Goal: Transaction & Acquisition: Purchase product/service

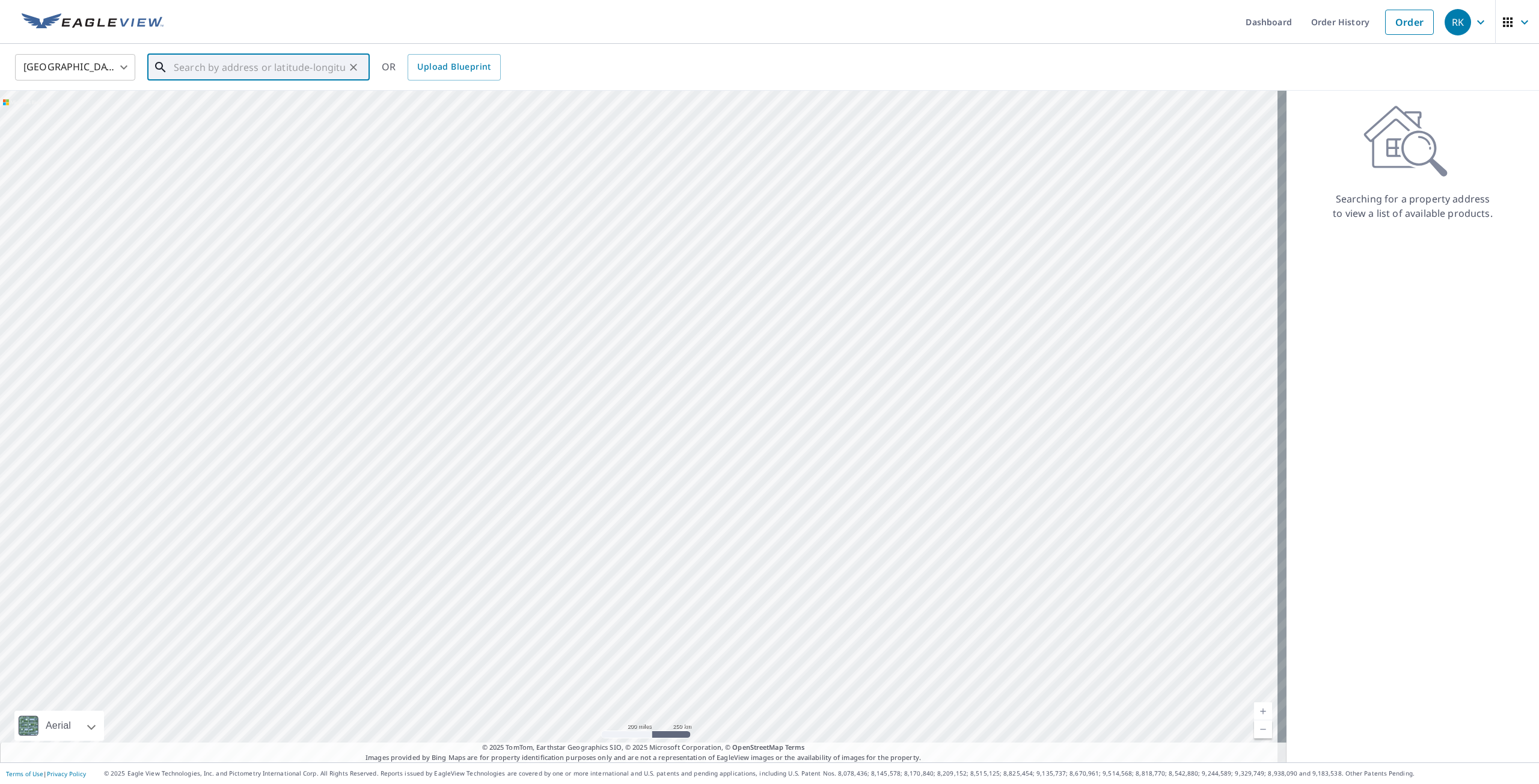
click at [298, 62] on input "text" at bounding box center [259, 68] width 171 height 34
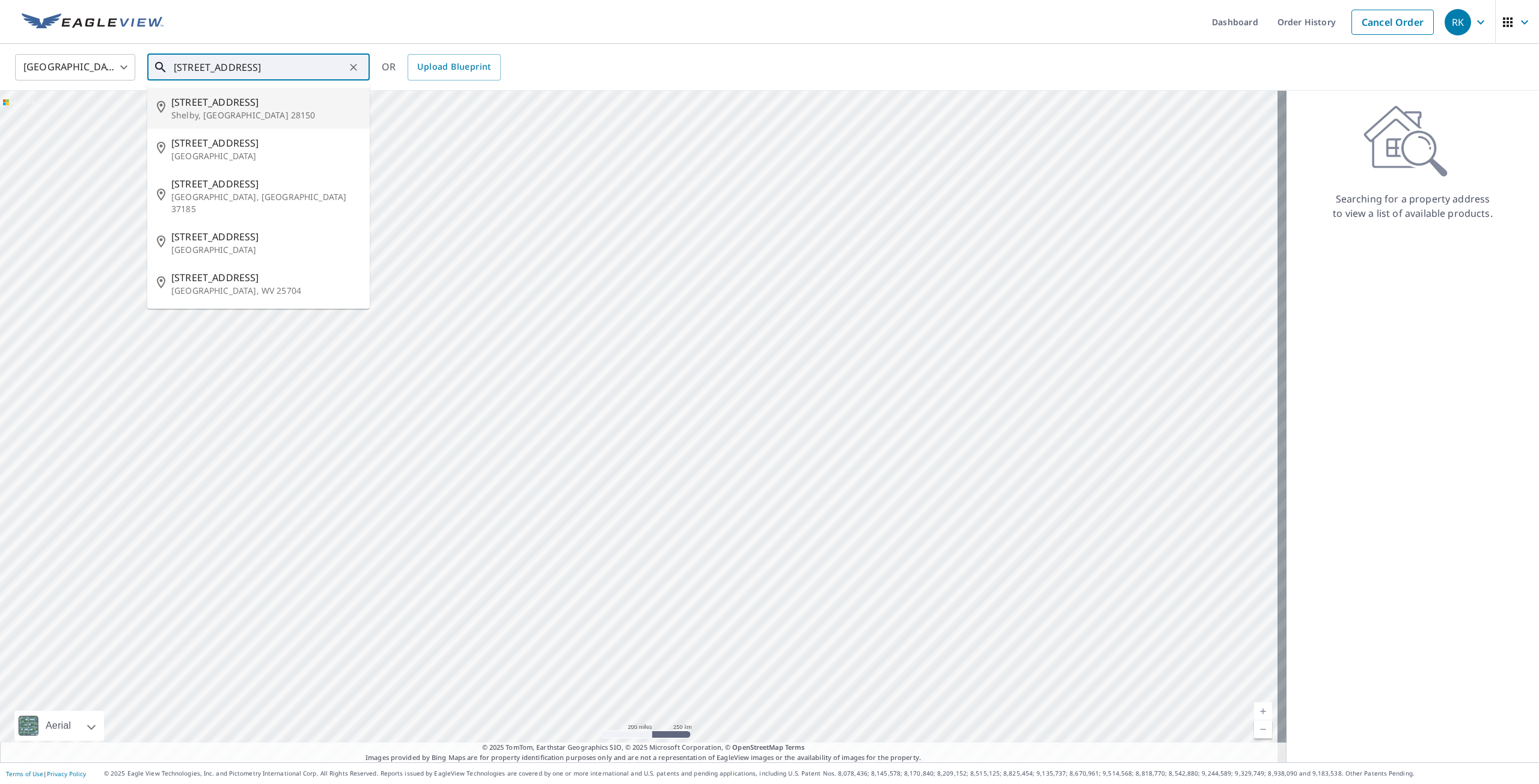
click at [280, 111] on p "Shelby, [GEOGRAPHIC_DATA] 28150" at bounding box center [266, 115] width 189 height 12
type input "[STREET_ADDRESS]"
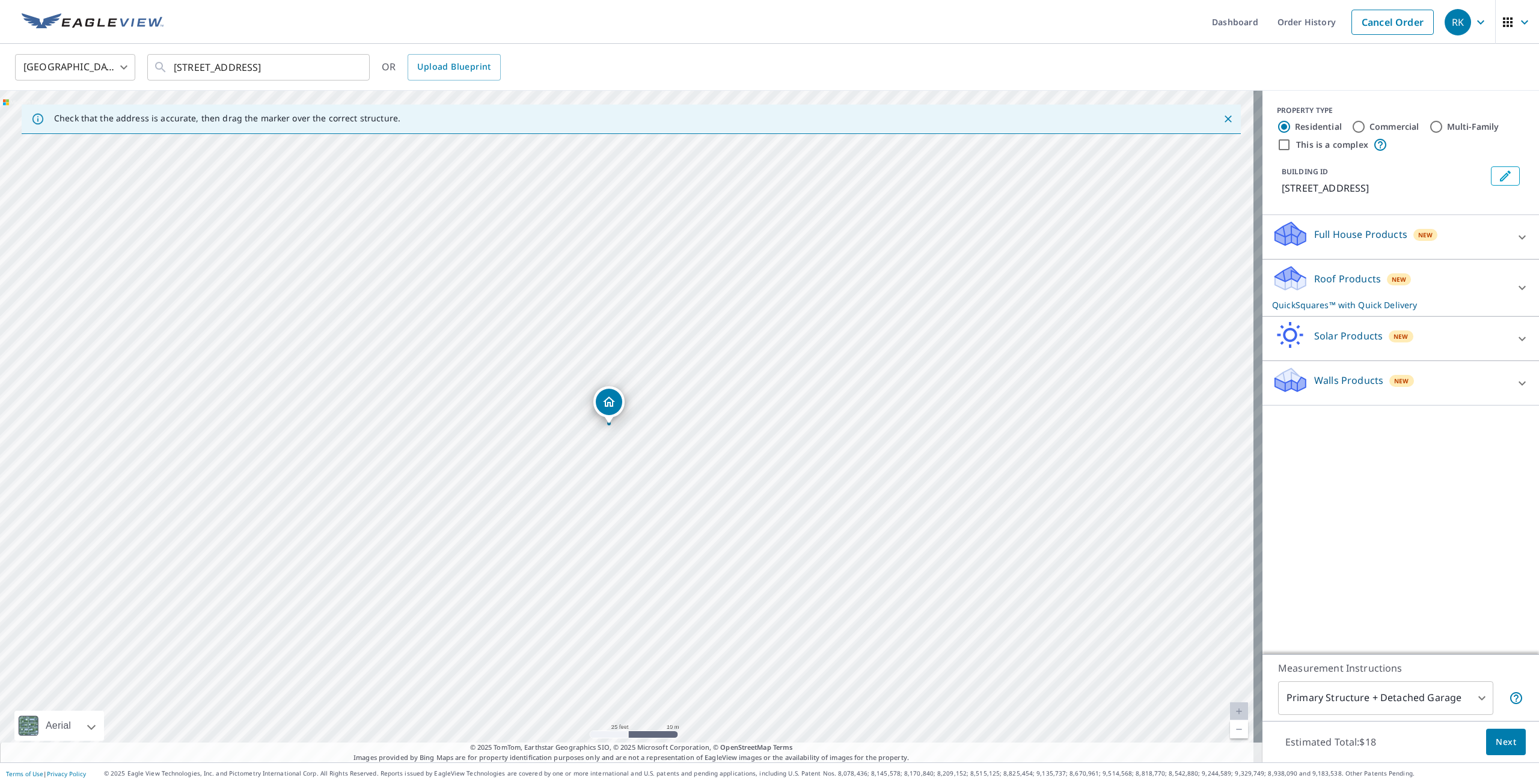
click at [1341, 280] on p "Roof Products" at bounding box center [1347, 279] width 67 height 15
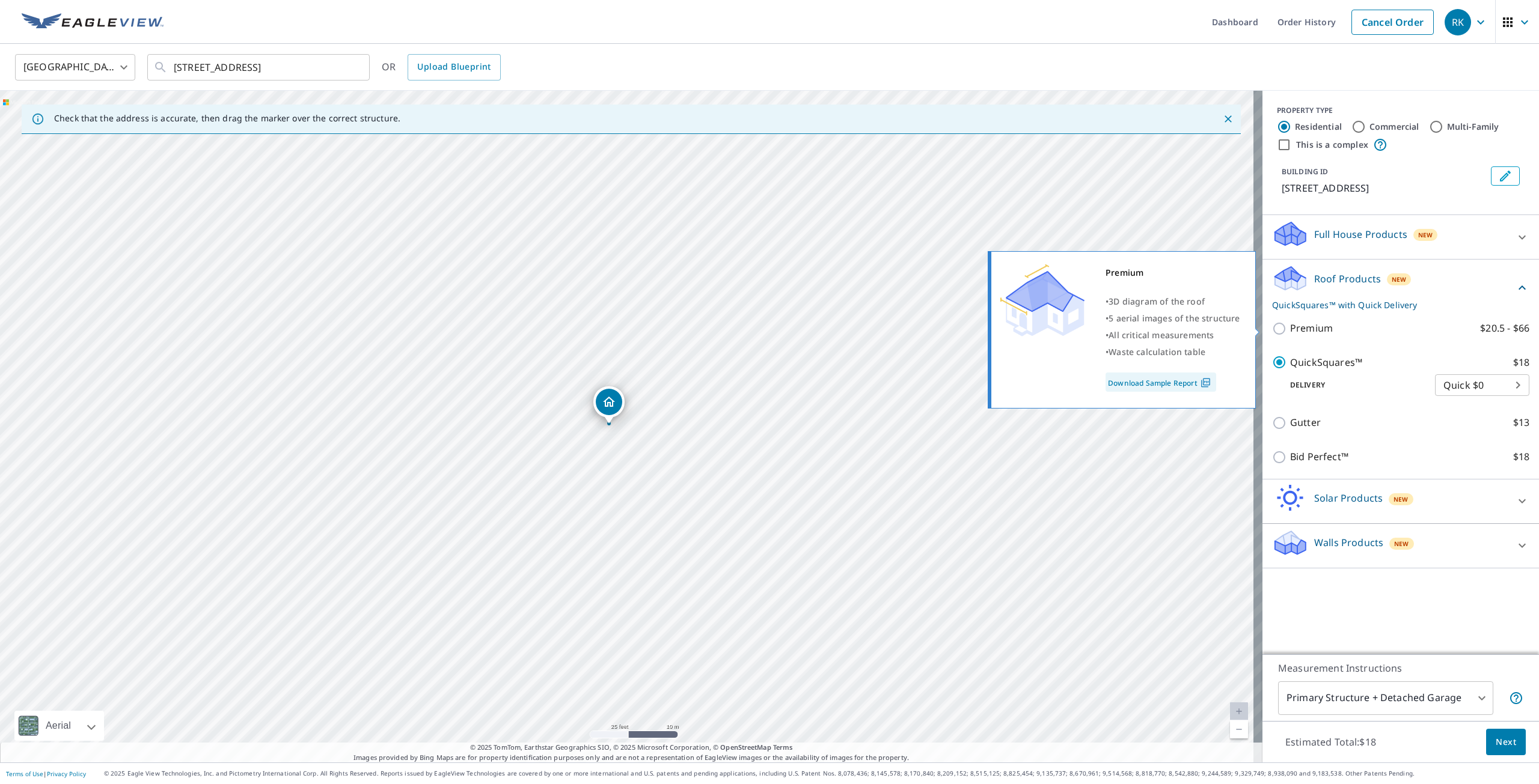
click at [1309, 328] on p "Premium" at bounding box center [1312, 329] width 43 height 15
click at [1290, 328] on input "Premium $20.5 - $66" at bounding box center [1280, 329] width 18 height 15
checkbox input "true"
checkbox input "false"
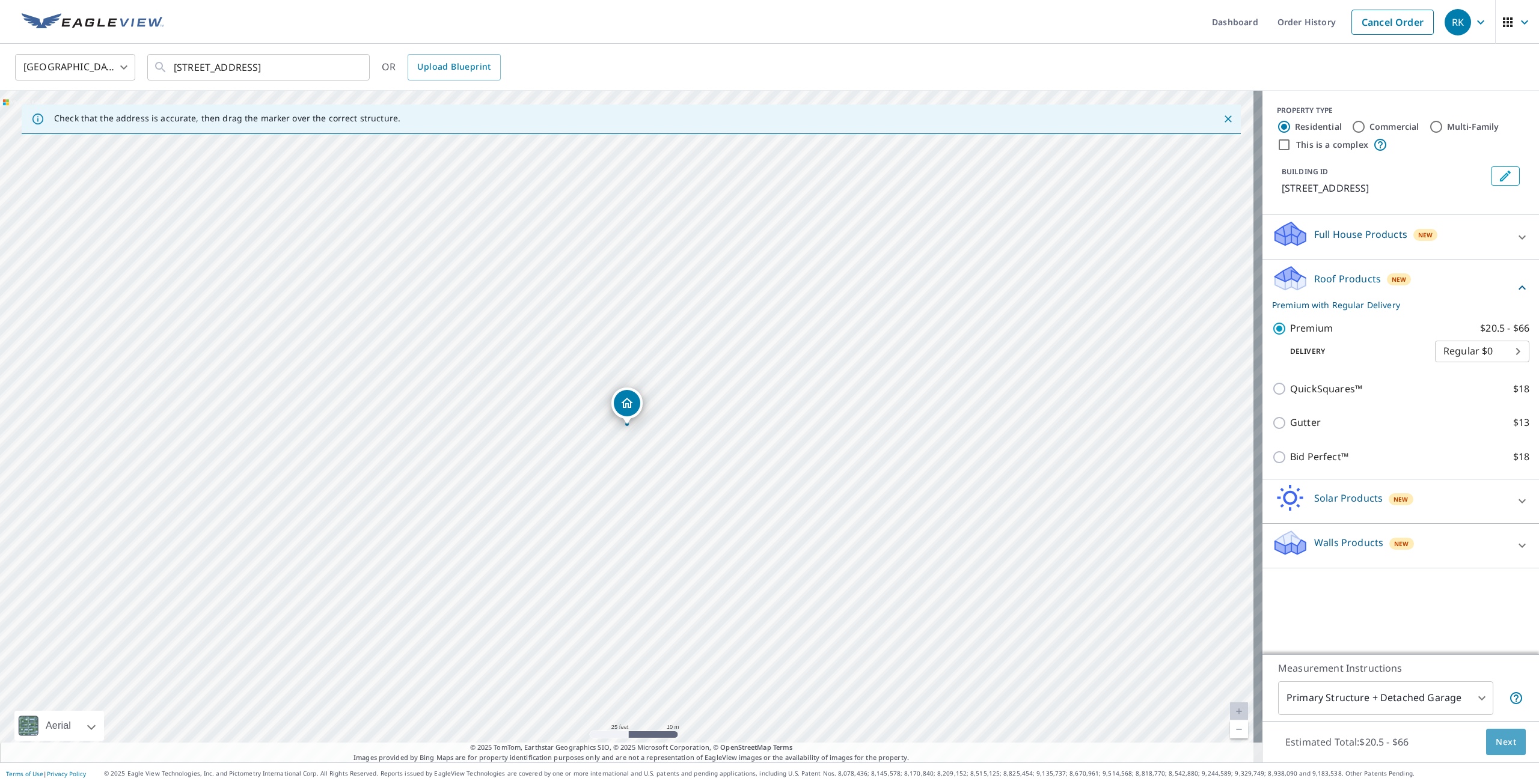
click at [1492, 730] on button "Next" at bounding box center [1506, 742] width 40 height 27
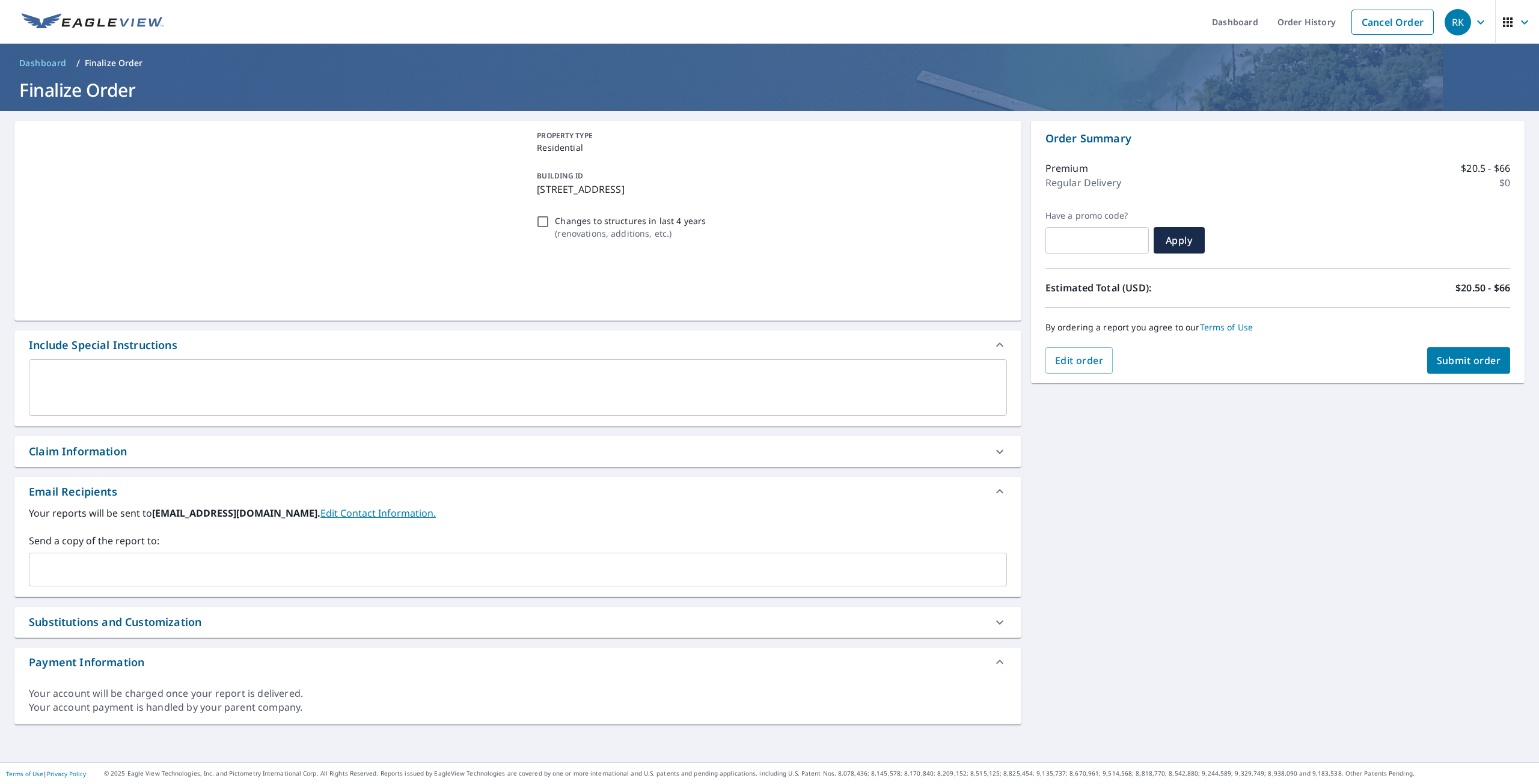
click at [139, 561] on input "text" at bounding box center [509, 570] width 949 height 23
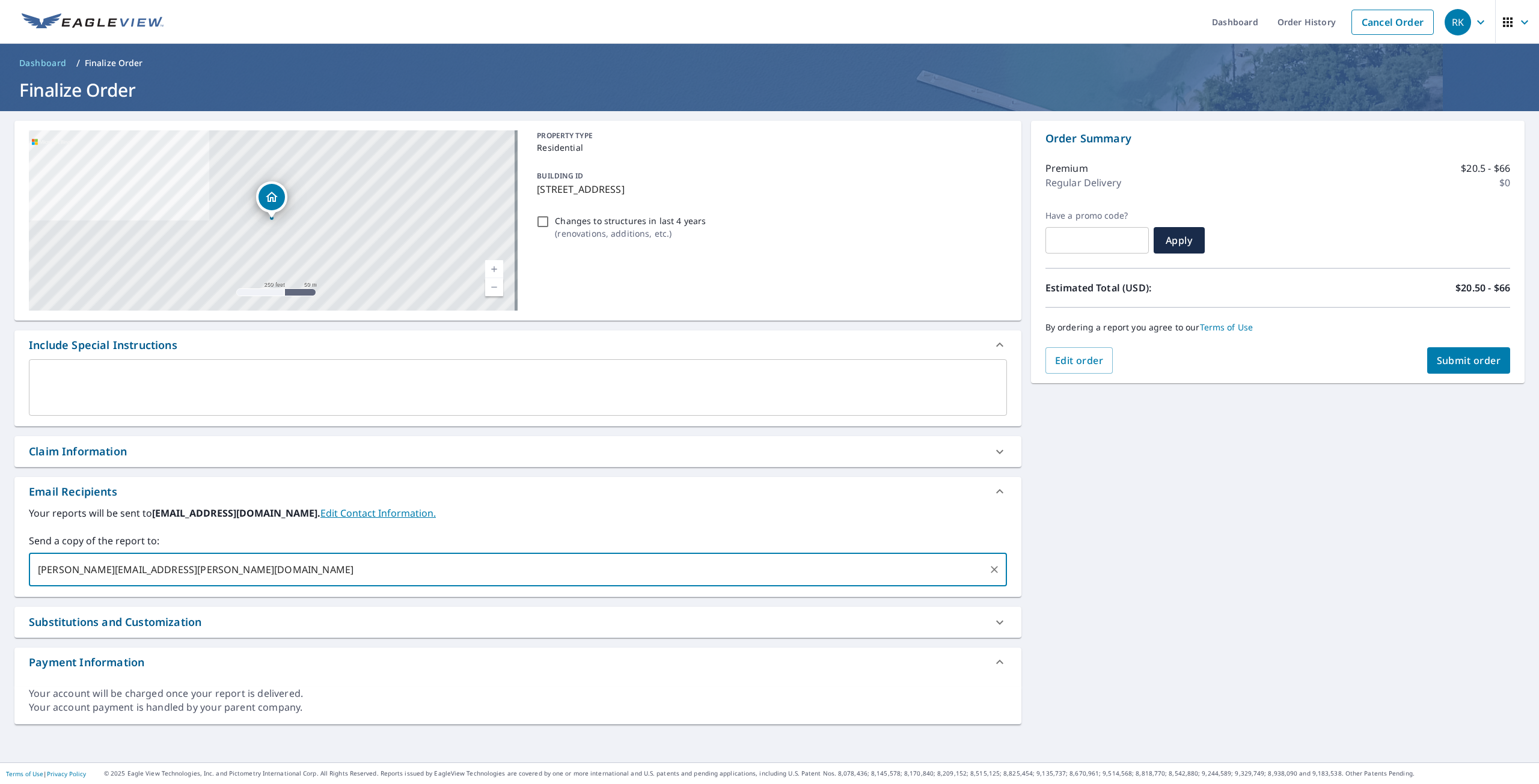
type input "[PERSON_NAME][EMAIL_ADDRESS][PERSON_NAME][DOMAIN_NAME]"
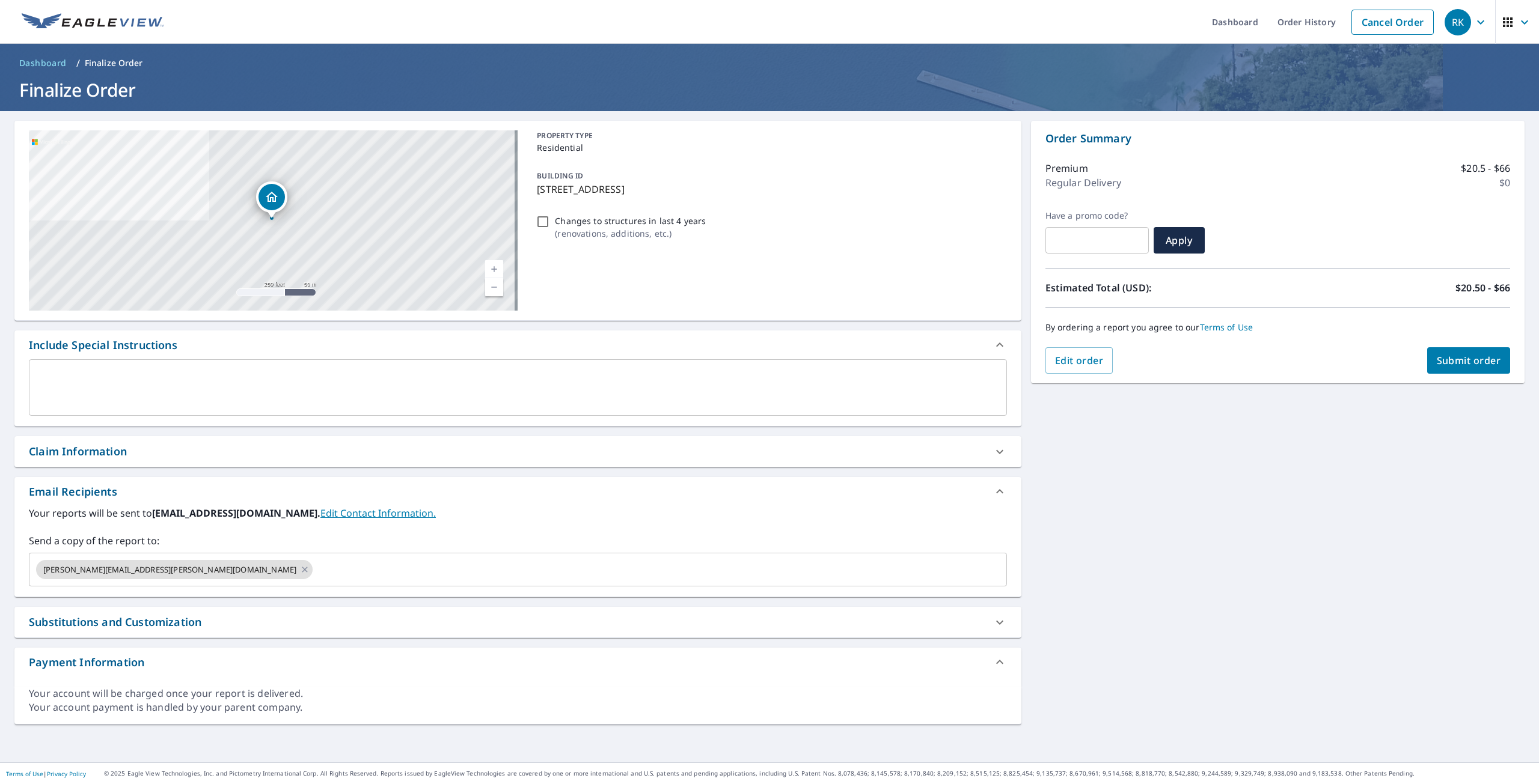
click at [1401, 528] on div "[STREET_ADDRESS] A standard road map Aerial A detailed look from above Labels L…" at bounding box center [769, 437] width 1539 height 651
click at [1439, 371] on button "Submit order" at bounding box center [1468, 360] width 84 height 26
checkbox input "true"
